Goal: Task Accomplishment & Management: Use online tool/utility

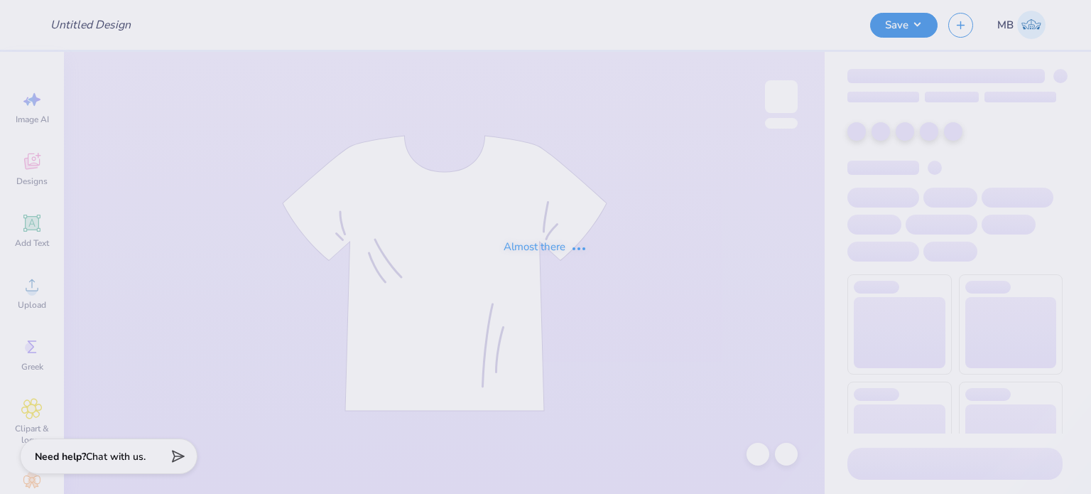
type input "Bing Hoodie 1"
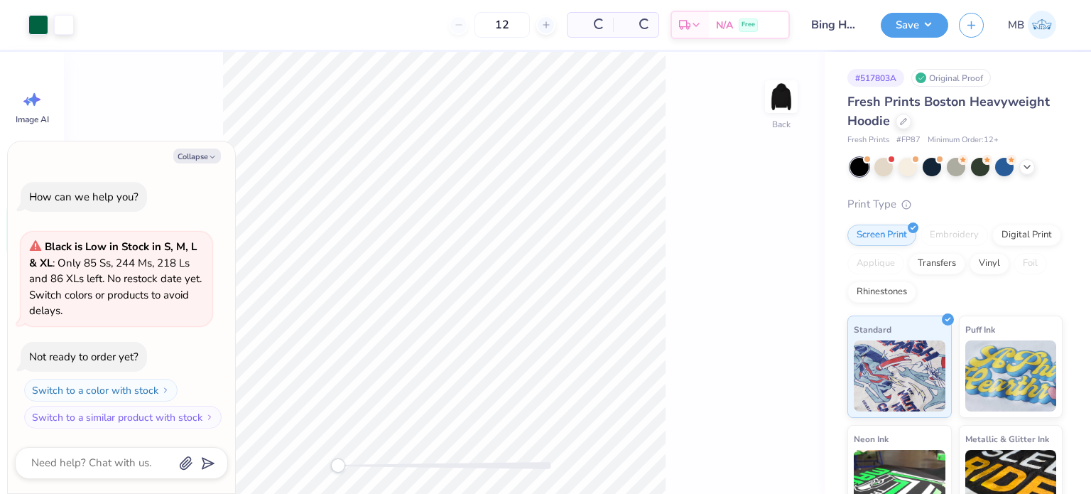
click at [35, 225] on div "How can we help you? Black is Low in Stock in S, M, L & XL : Only 85 Ss, 244 Ms…" at bounding box center [121, 305] width 213 height 270
click at [203, 159] on button "Collapse" at bounding box center [197, 155] width 48 height 15
type textarea "x"
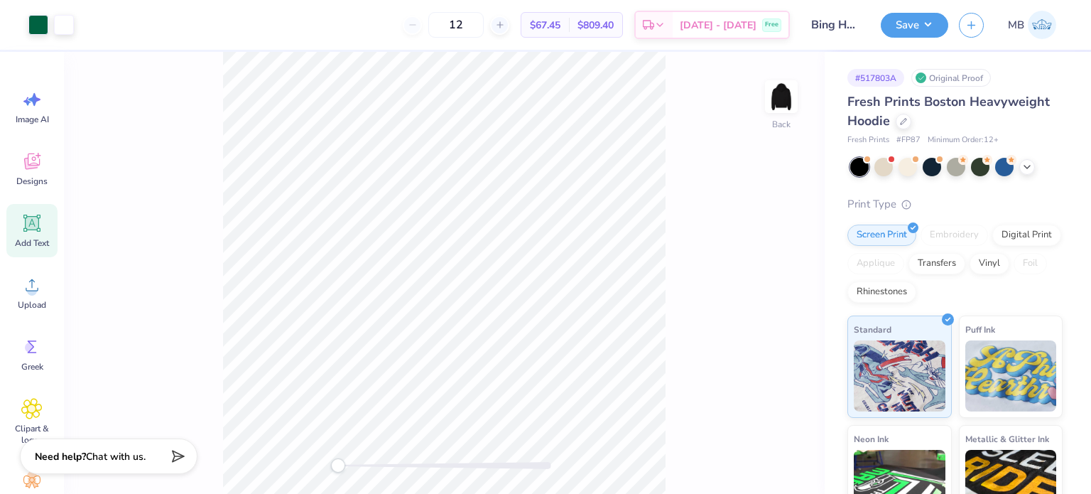
click at [36, 215] on icon at bounding box center [31, 222] width 21 height 21
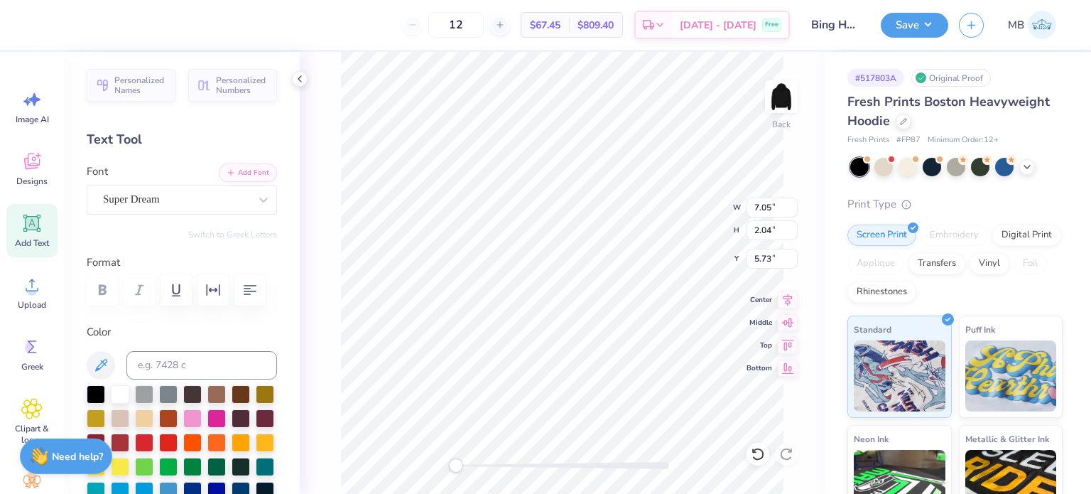
scroll to position [11, 1]
type textarea "™"
click at [129, 195] on div "Super Dream" at bounding box center [176, 199] width 149 height 22
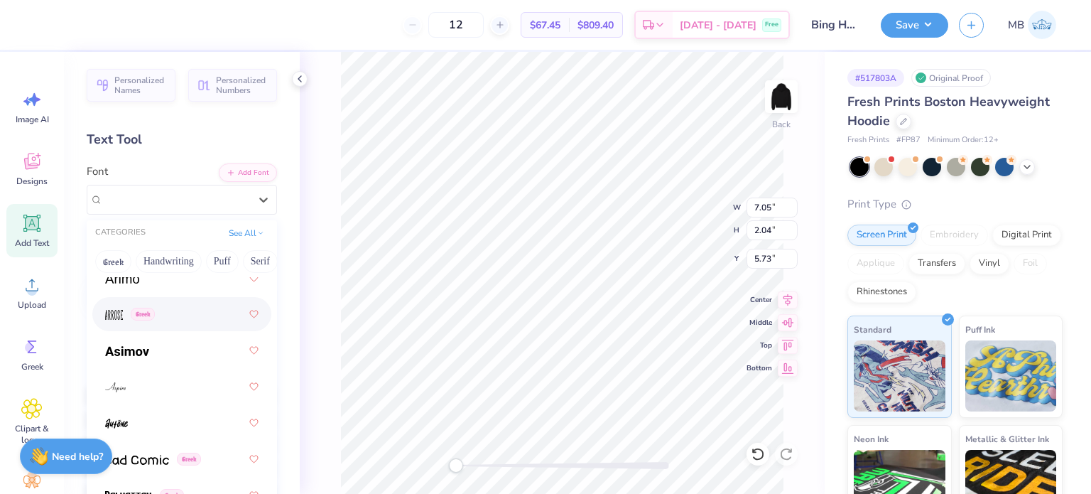
scroll to position [743, 0]
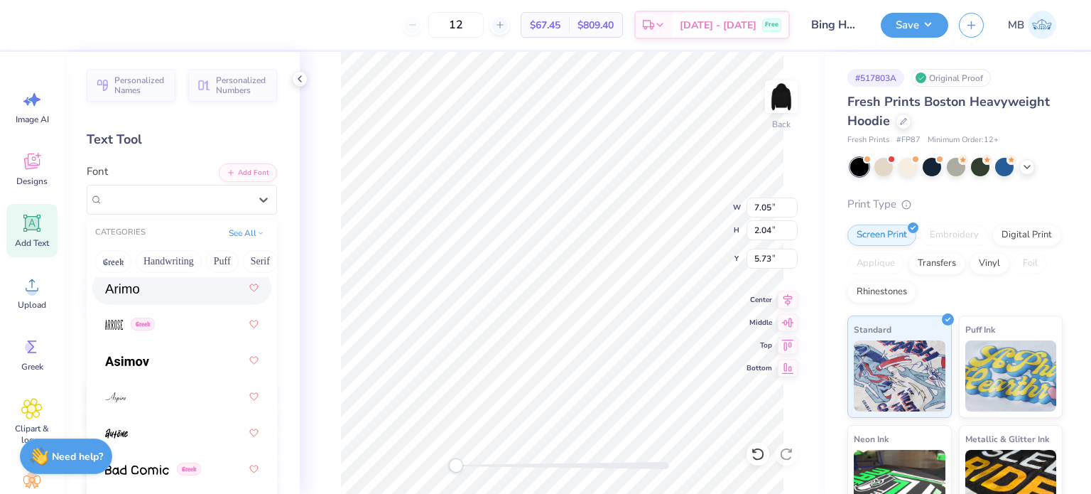
click at [141, 288] on div at bounding box center [181, 288] width 153 height 26
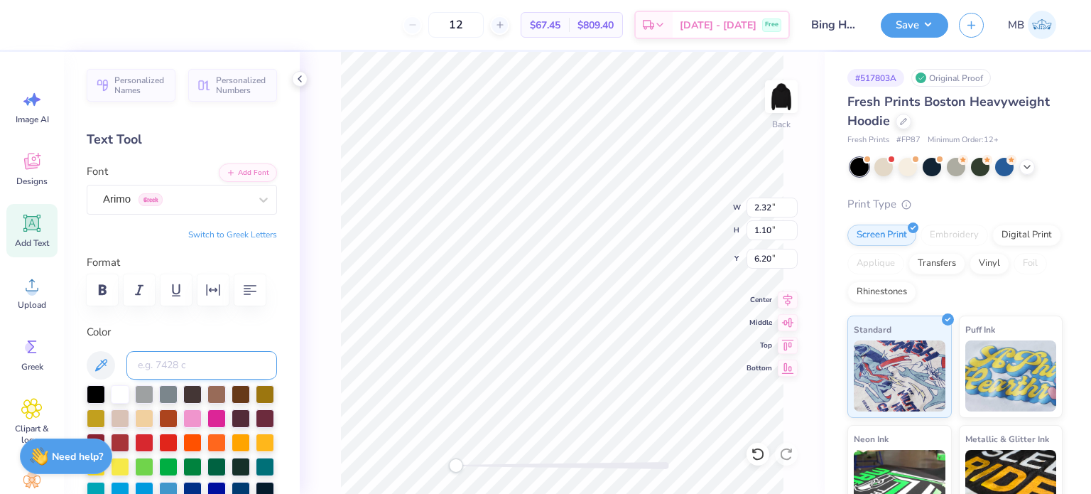
click at [218, 360] on input at bounding box center [201, 365] width 151 height 28
type input "3425"
drag, startPoint x: 458, startPoint y: 467, endPoint x: 546, endPoint y: 465, distance: 88.1
click at [546, 466] on div at bounding box center [562, 465] width 213 height 7
type input "0.72"
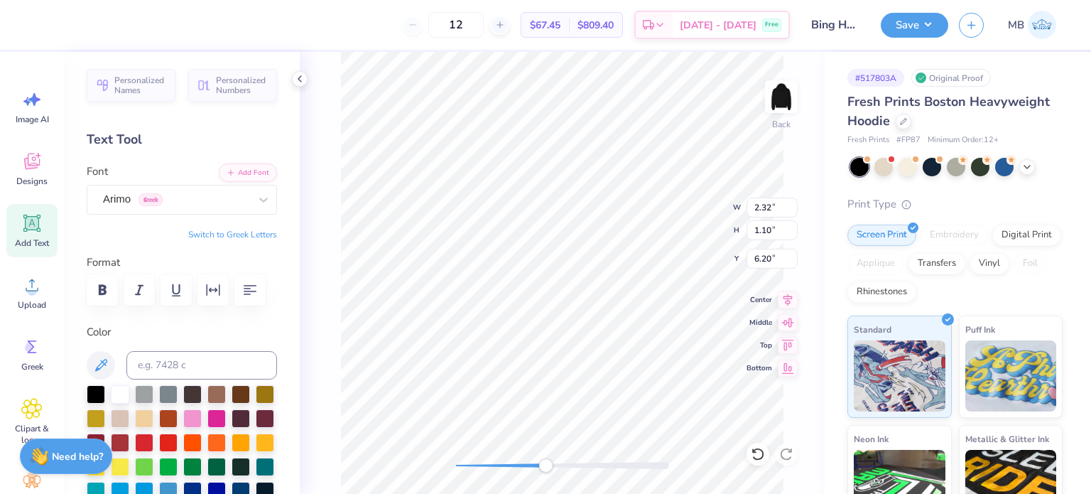
type input "0.34"
type input "6.45"
click at [121, 396] on div at bounding box center [120, 393] width 18 height 18
click at [543, 466] on div "Accessibility label" at bounding box center [543, 465] width 14 height 14
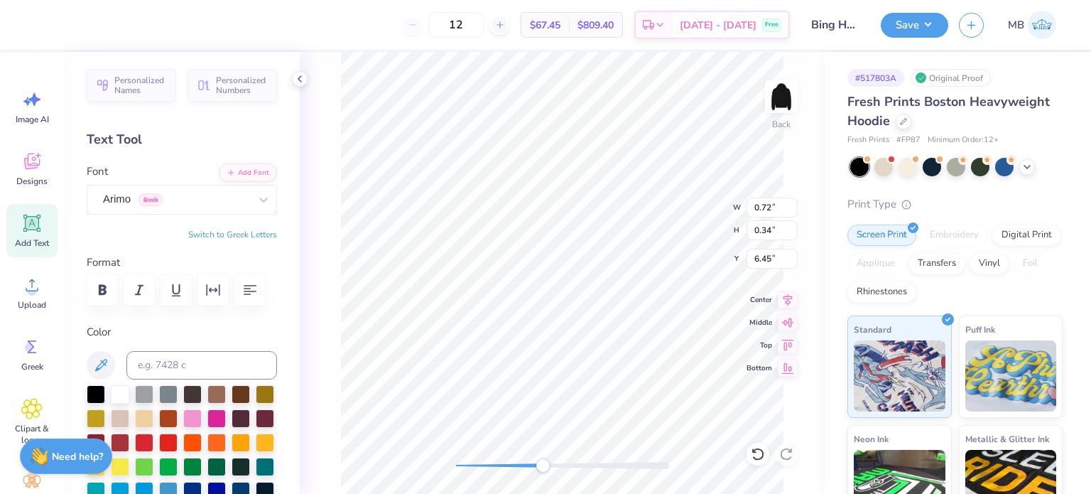
type input "0.25"
type input "0.12"
type input "6.75"
drag, startPoint x: 534, startPoint y: 468, endPoint x: 463, endPoint y: 467, distance: 71.0
click at [463, 467] on div at bounding box center [562, 465] width 213 height 7
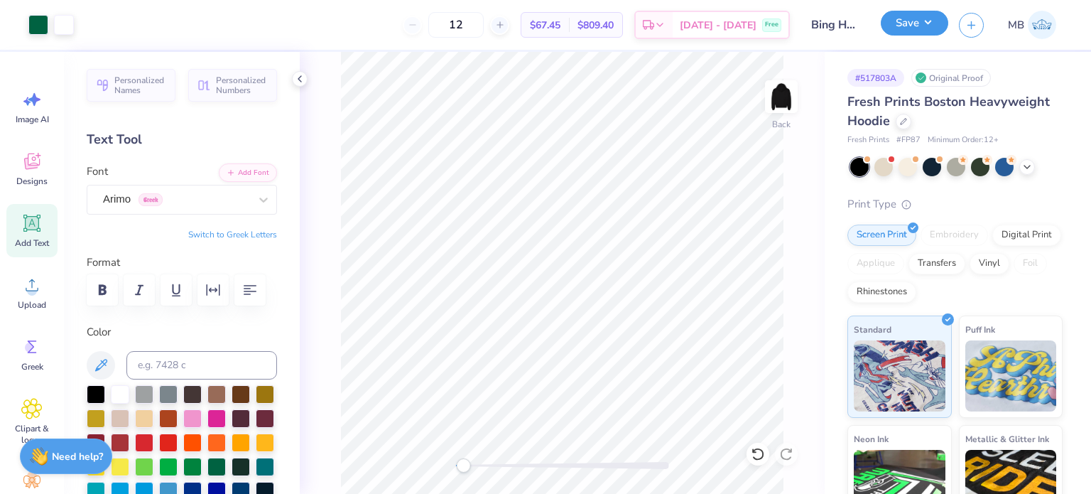
click at [928, 25] on button "Save" at bounding box center [914, 23] width 67 height 25
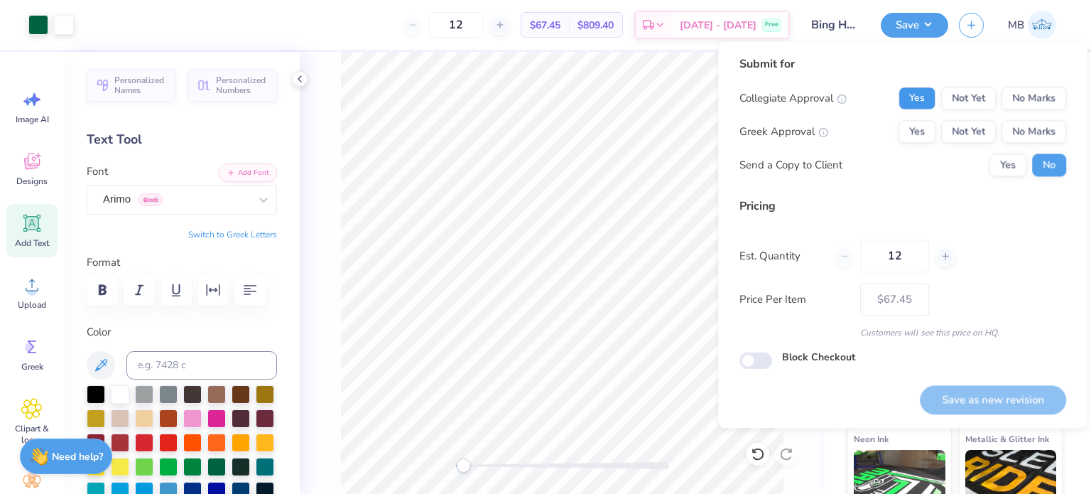
click at [915, 103] on button "Yes" at bounding box center [917, 98] width 37 height 23
click at [1034, 142] on button "No Marks" at bounding box center [1034, 131] width 65 height 23
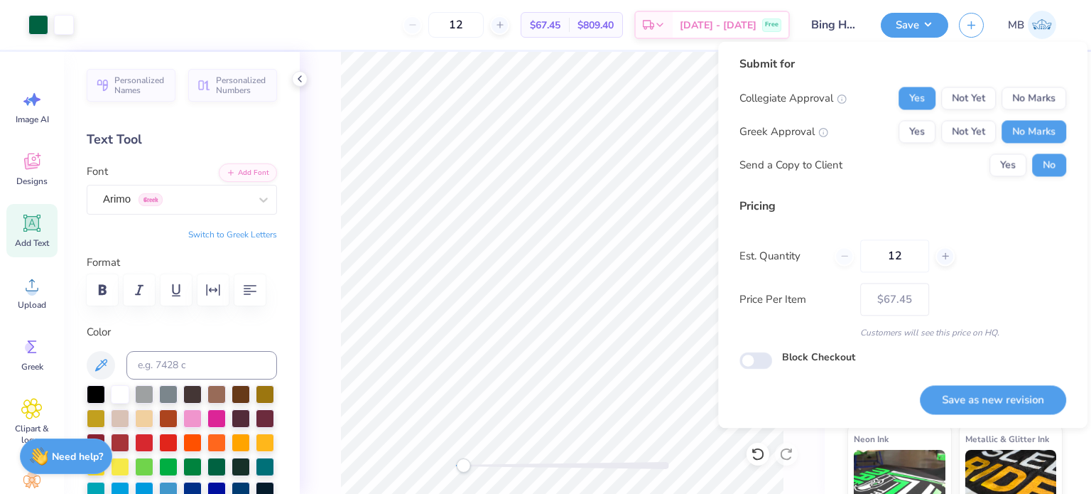
click at [938, 408] on button "Save as new revision" at bounding box center [993, 399] width 146 height 29
type input "$67.45"
